Goal: Information Seeking & Learning: Check status

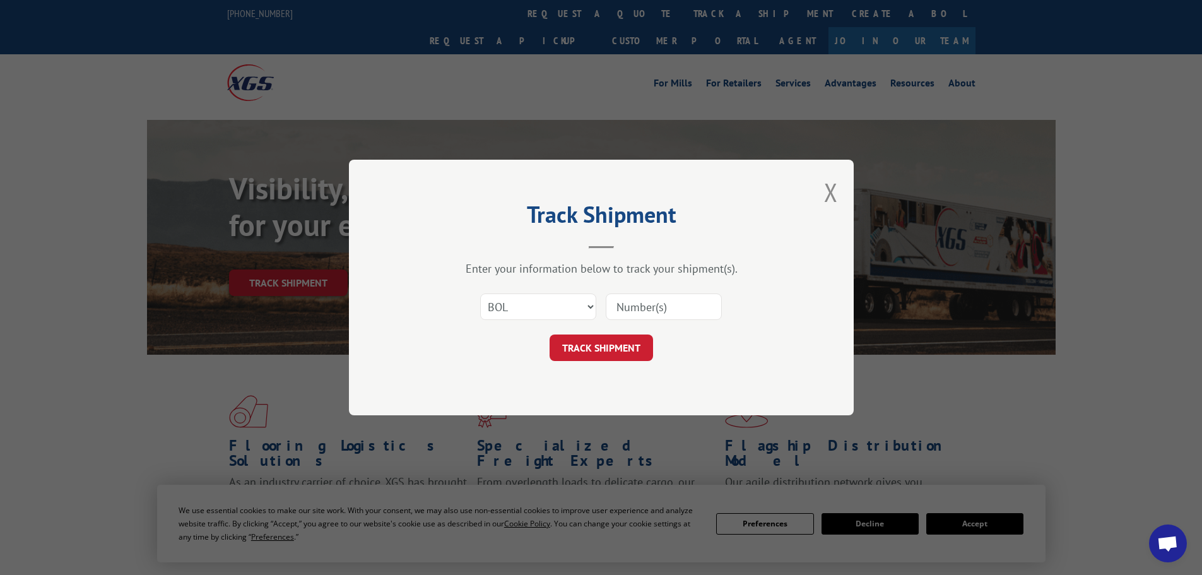
select select "bol"
type input "7070006 4076378"
click button "TRACK SHIPMENT" at bounding box center [600, 347] width 103 height 26
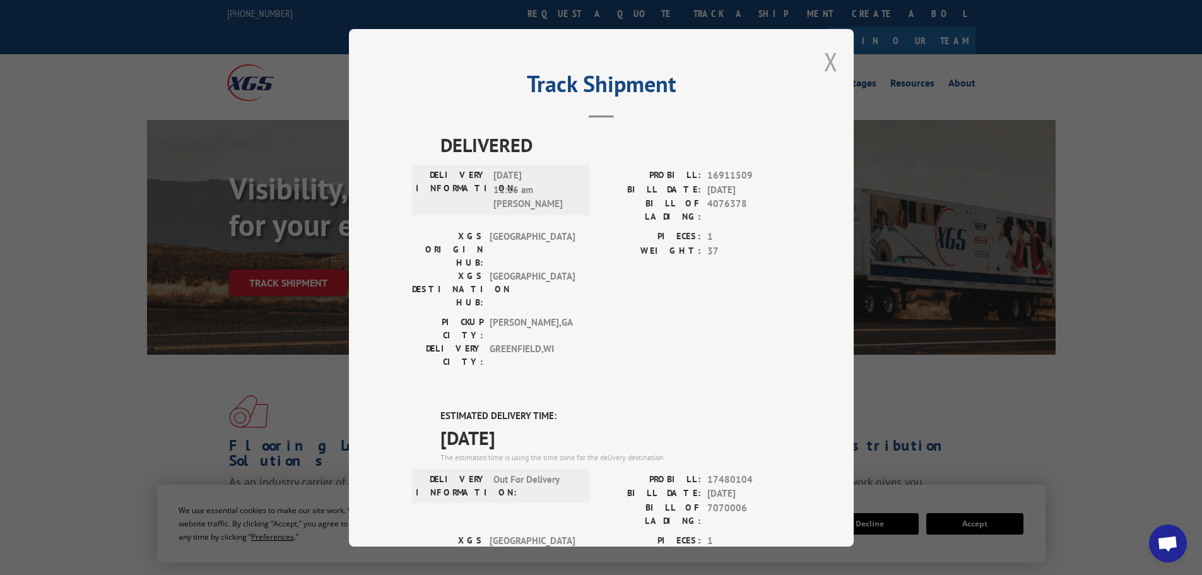
click at [824, 50] on button "Close modal" at bounding box center [831, 61] width 14 height 33
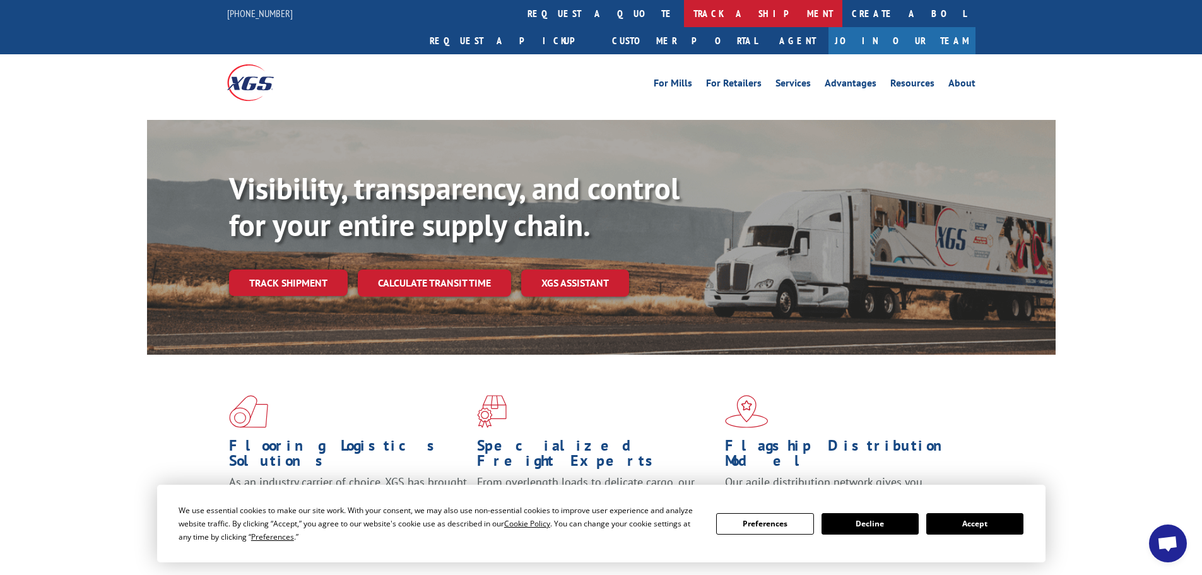
click at [684, 16] on link "track a shipment" at bounding box center [763, 13] width 158 height 27
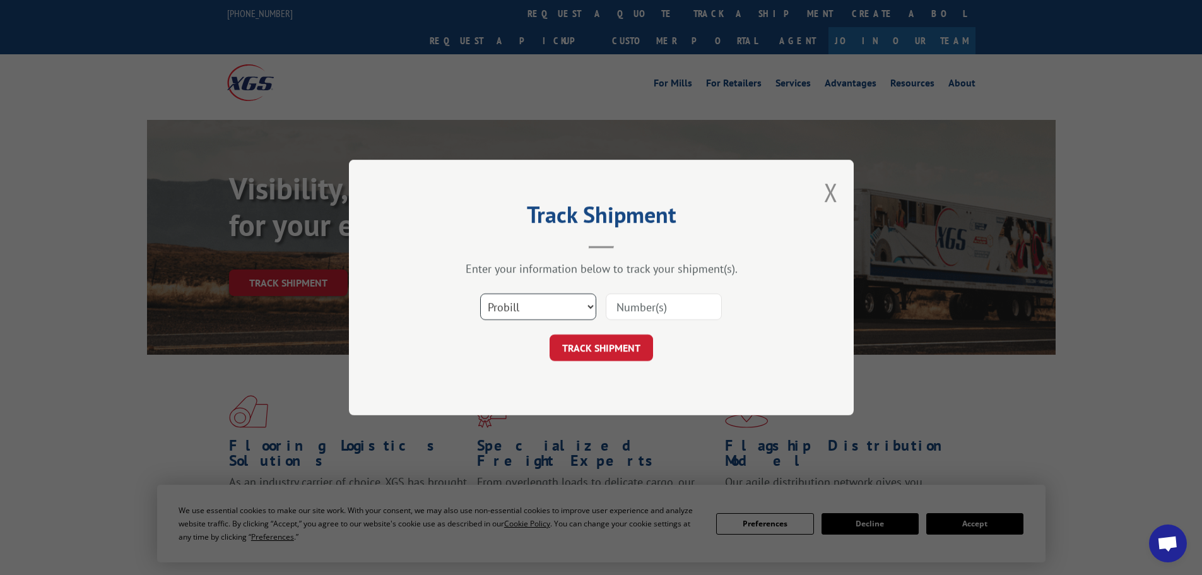
click at [546, 315] on select "Select category... Probill BOL PO" at bounding box center [538, 306] width 116 height 26
select select "bol"
click at [480, 293] on select "Select category... Probill BOL PO" at bounding box center [538, 306] width 116 height 26
click at [650, 313] on input at bounding box center [663, 306] width 116 height 26
type input "7076378"
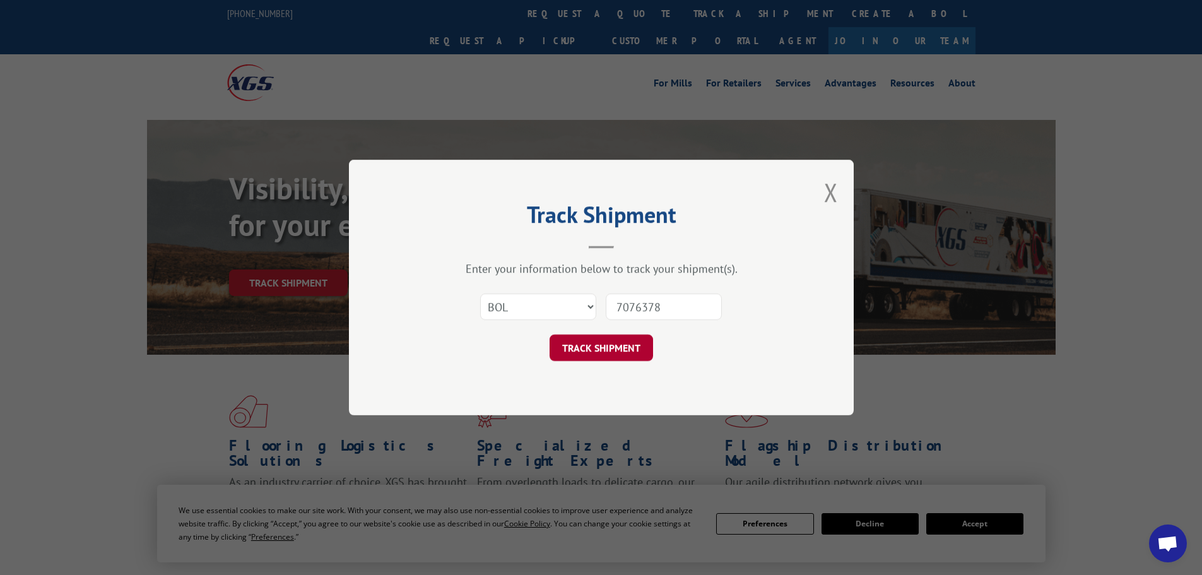
click at [614, 342] on button "TRACK SHIPMENT" at bounding box center [600, 347] width 103 height 26
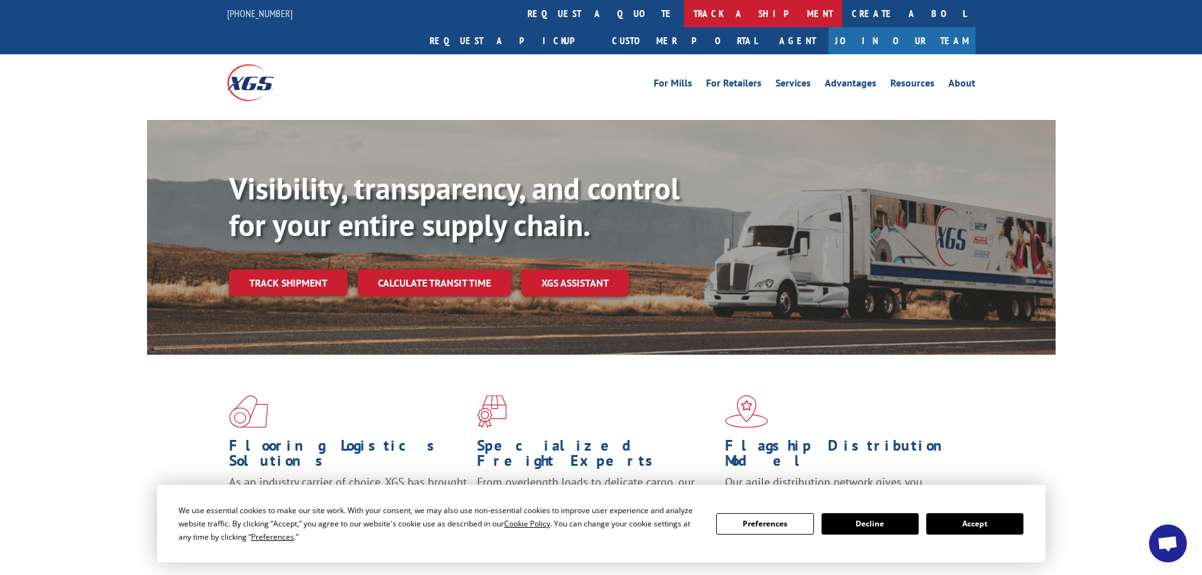
click at [684, 16] on link "track a shipment" at bounding box center [763, 13] width 158 height 27
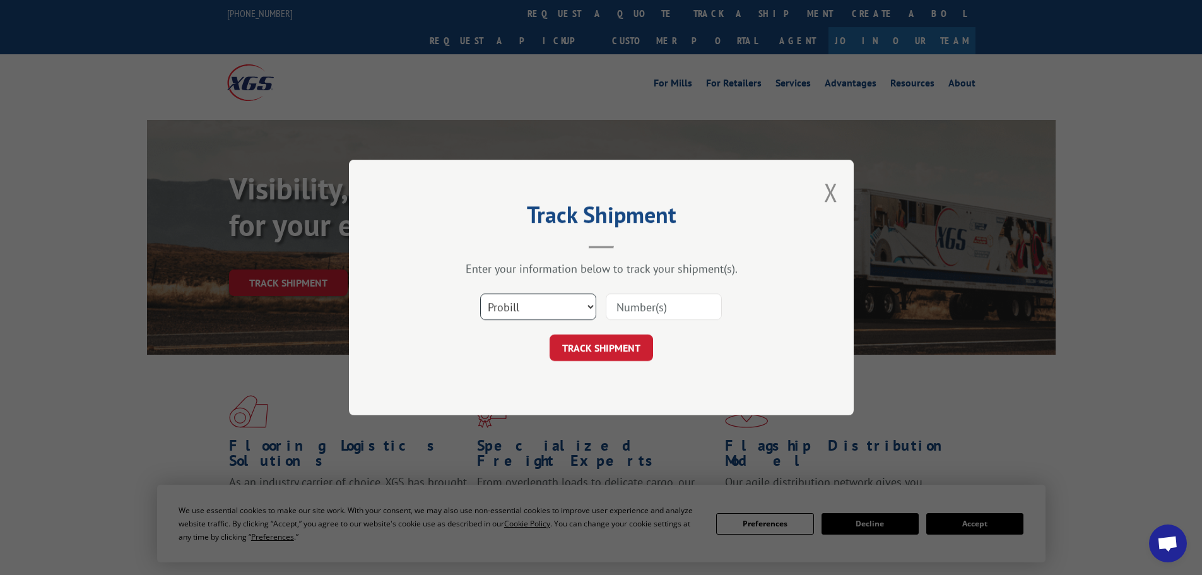
click at [562, 310] on select "Select category... Probill BOL PO" at bounding box center [538, 306] width 116 height 26
select select "bol"
click at [480, 293] on select "Select category... Probill BOL PO" at bounding box center [538, 306] width 116 height 26
click at [609, 310] on input at bounding box center [663, 306] width 116 height 26
type input "2877106"
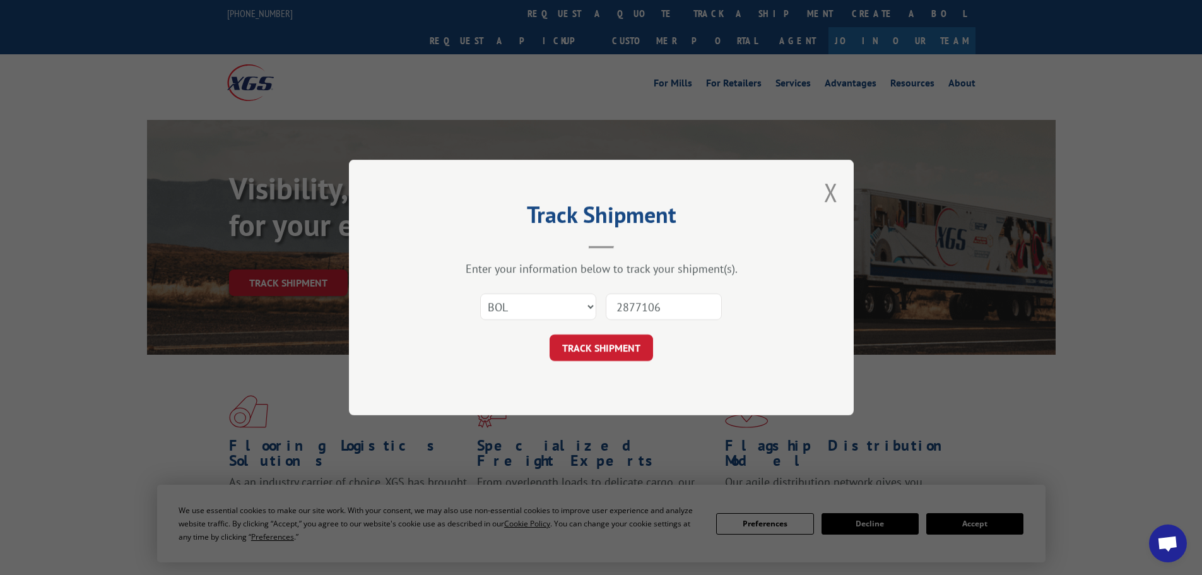
click button "TRACK SHIPMENT" at bounding box center [600, 347] width 103 height 26
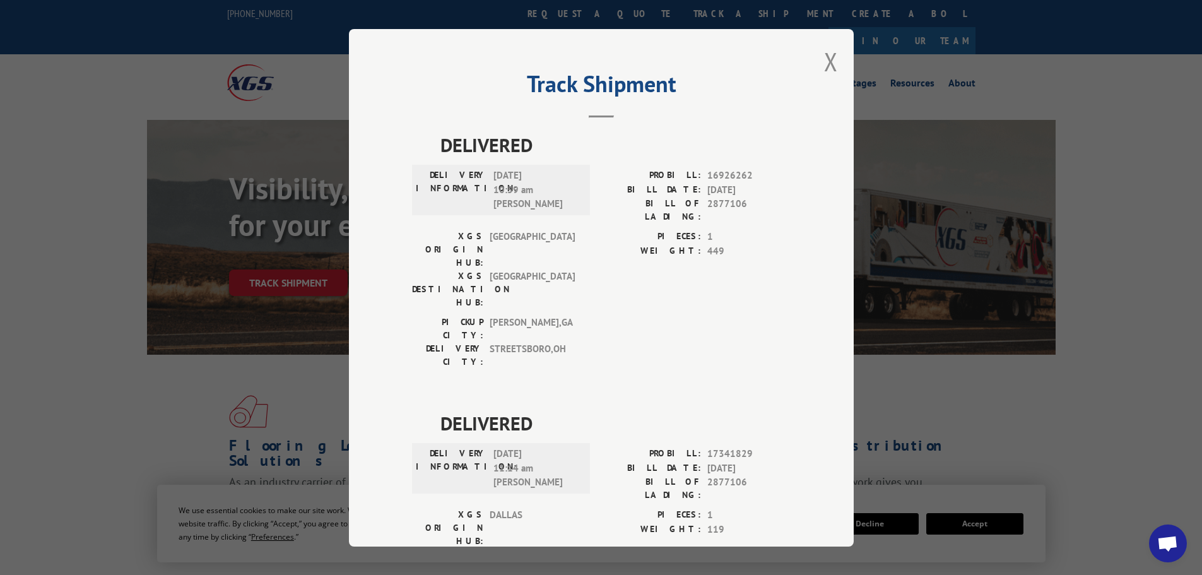
scroll to position [315, 0]
